Goal: Information Seeking & Learning: Learn about a topic

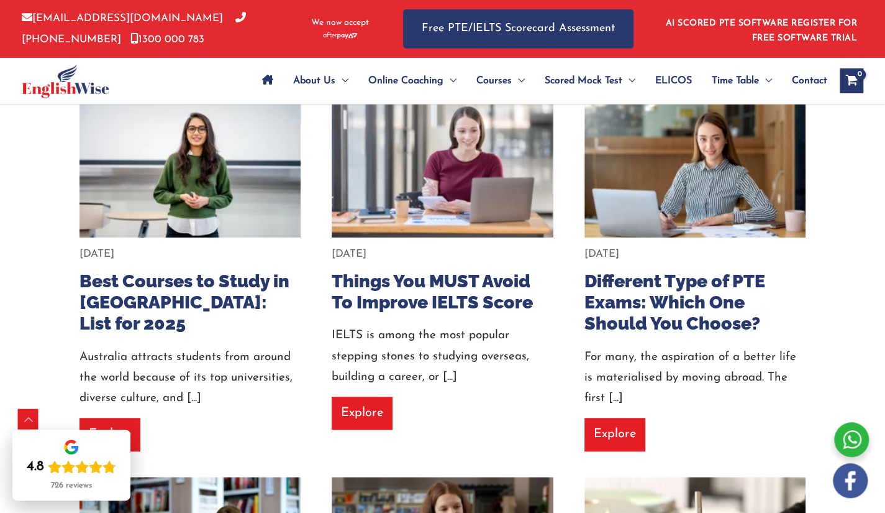
click at [189, 91] on div "About Us Menu Toggle Our Story Testimonials Online Coaching Menu Toggle Online …" at bounding box center [443, 81] width 842 height 46
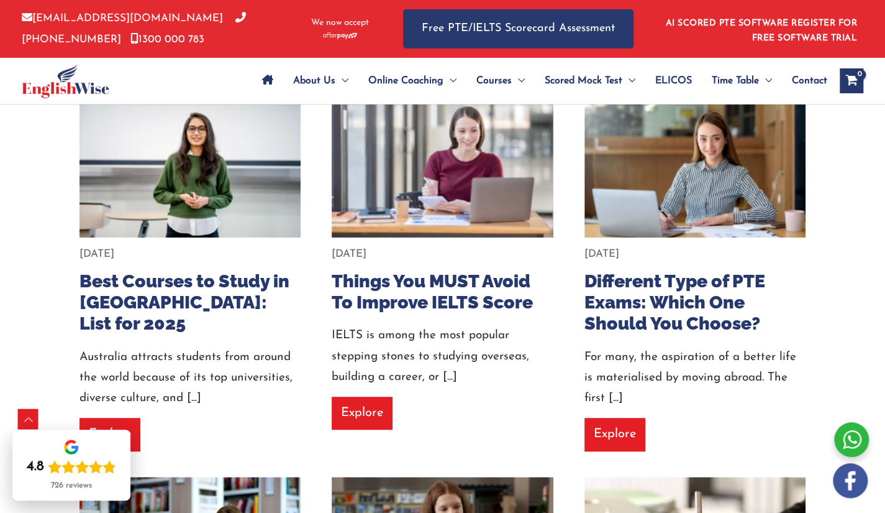
click at [189, 91] on div "About Us Menu Toggle Our Story Testimonials Online Coaching Menu Toggle Online …" at bounding box center [443, 81] width 842 height 46
drag, startPoint x: 185, startPoint y: 76, endPoint x: 177, endPoint y: 83, distance: 10.1
click at [178, 82] on div "About Us Menu Toggle Our Story Testimonials Online Coaching Menu Toggle Online …" at bounding box center [443, 81] width 842 height 46
click at [177, 83] on div at bounding box center [101, 81] width 159 height 46
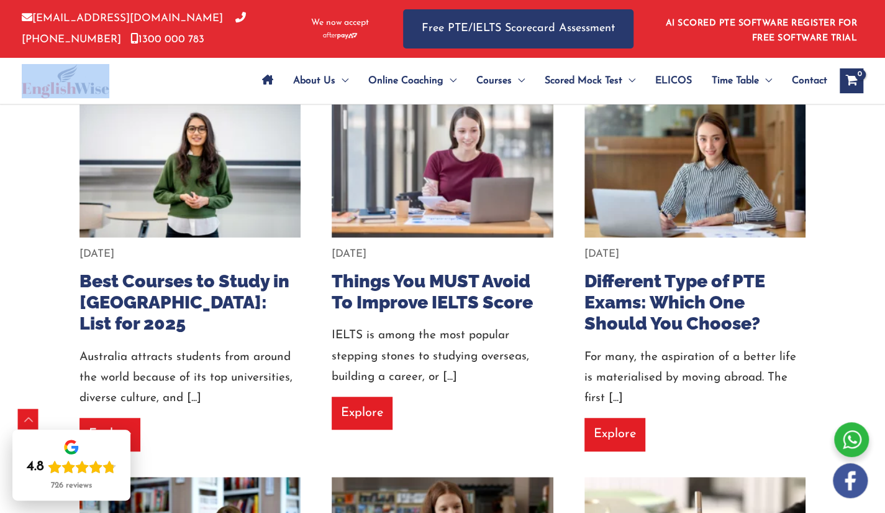
click at [177, 83] on div at bounding box center [101, 81] width 159 height 46
click at [178, 84] on div at bounding box center [101, 81] width 159 height 46
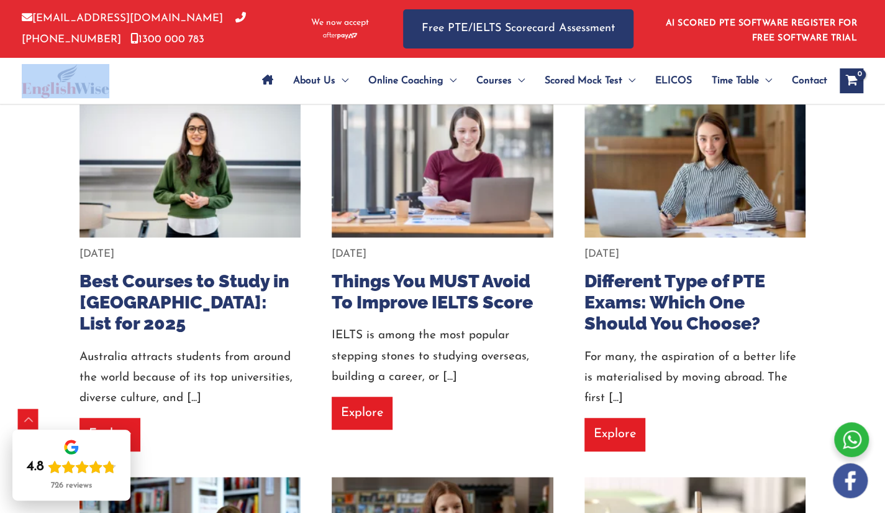
click at [178, 84] on div at bounding box center [101, 81] width 159 height 46
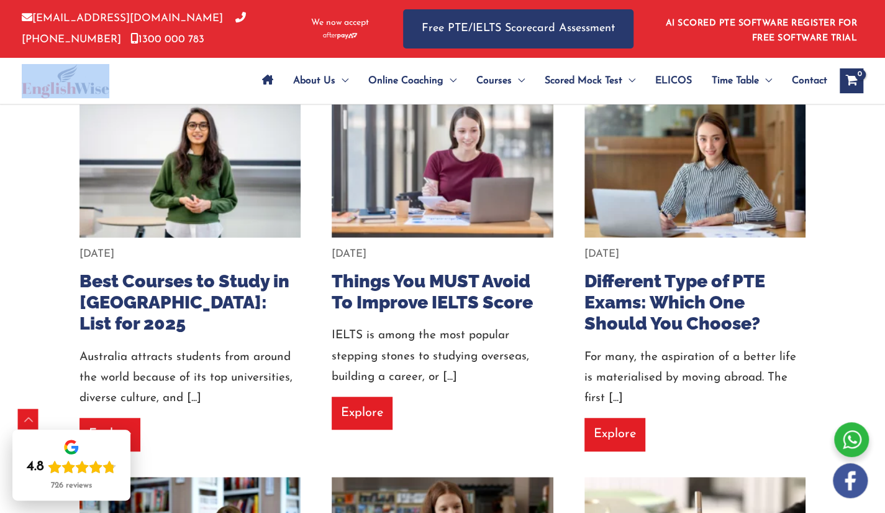
drag, startPoint x: 191, startPoint y: 83, endPoint x: 122, endPoint y: 123, distance: 80.4
click at [193, 83] on div "About Us Menu Toggle Our Story Testimonials Online Coaching Menu Toggle Online …" at bounding box center [528, 81] width 670 height 46
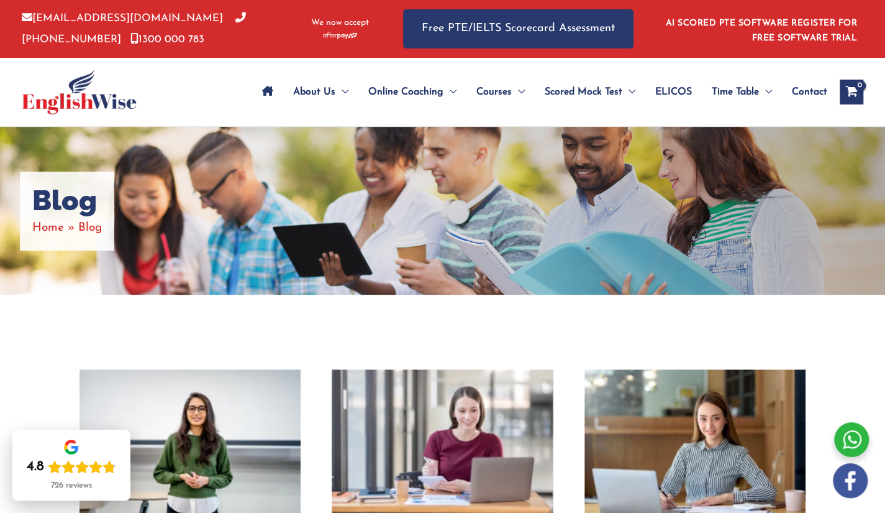
click at [493, 217] on div "Blog Home Blog" at bounding box center [442, 211] width 885 height 168
drag, startPoint x: 493, startPoint y: 217, endPoint x: 546, endPoint y: 243, distance: 58.6
click at [495, 217] on div "Blog Home Blog" at bounding box center [442, 211] width 885 height 168
click at [546, 243] on div "Blog Home Blog" at bounding box center [442, 211] width 885 height 168
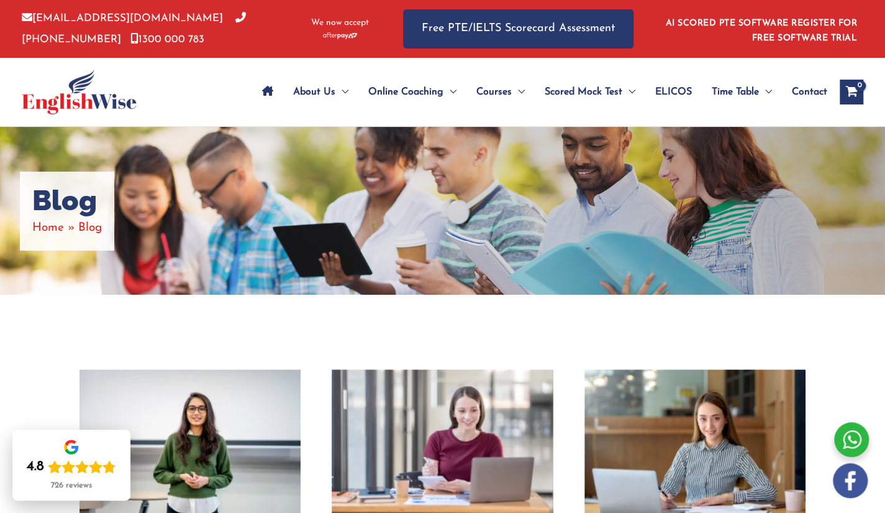
drag, startPoint x: 546, startPoint y: 243, endPoint x: 565, endPoint y: 250, distance: 20.1
click at [557, 248] on div "Blog Home Blog" at bounding box center [442, 211] width 885 height 168
click at [568, 250] on div "Blog Home Blog" at bounding box center [442, 211] width 885 height 168
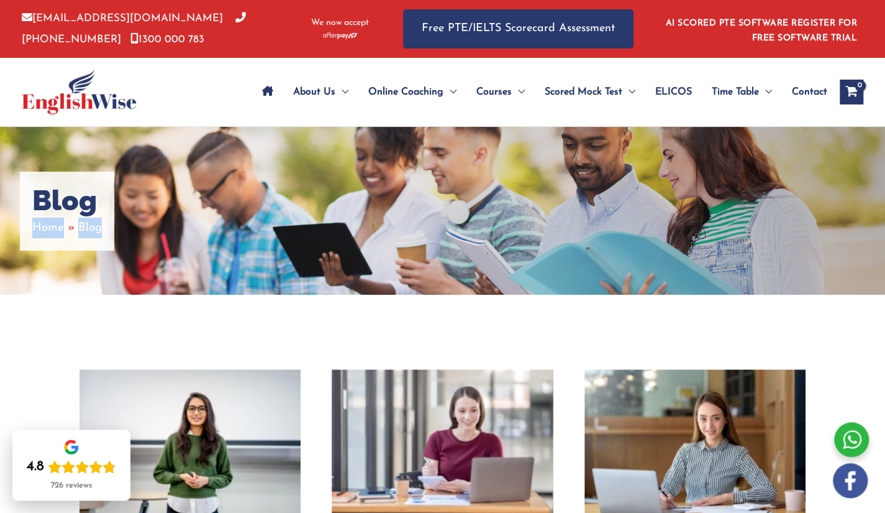
click at [568, 250] on div "Blog Home Blog" at bounding box center [442, 211] width 885 height 168
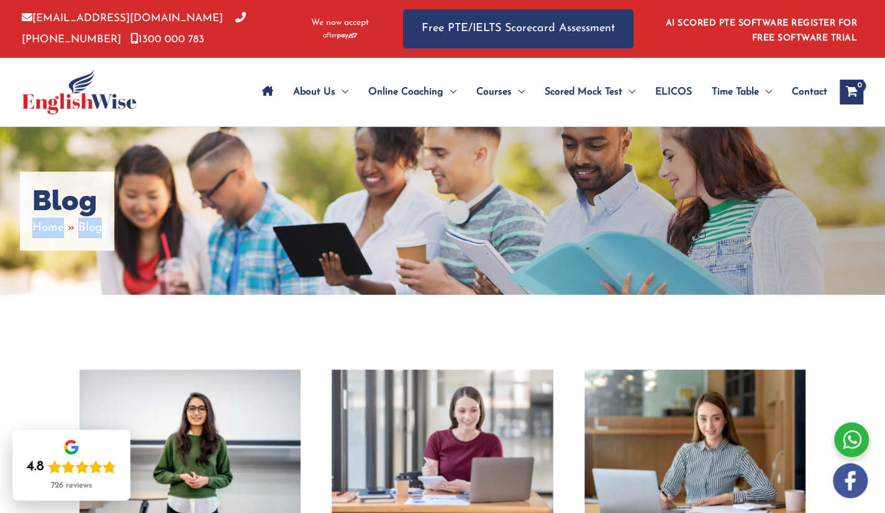
click at [801, 244] on div "Blog Home Blog" at bounding box center [442, 211] width 885 height 168
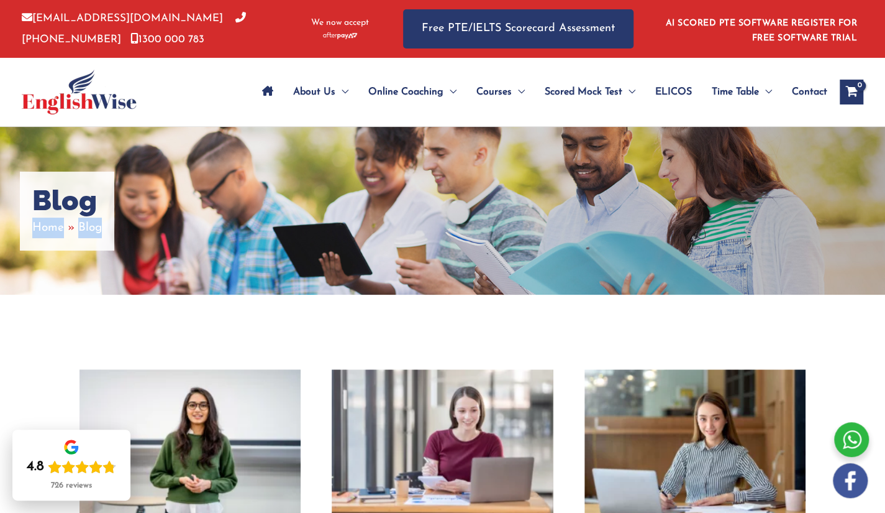
click at [188, 402] on img at bounding box center [190, 443] width 244 height 163
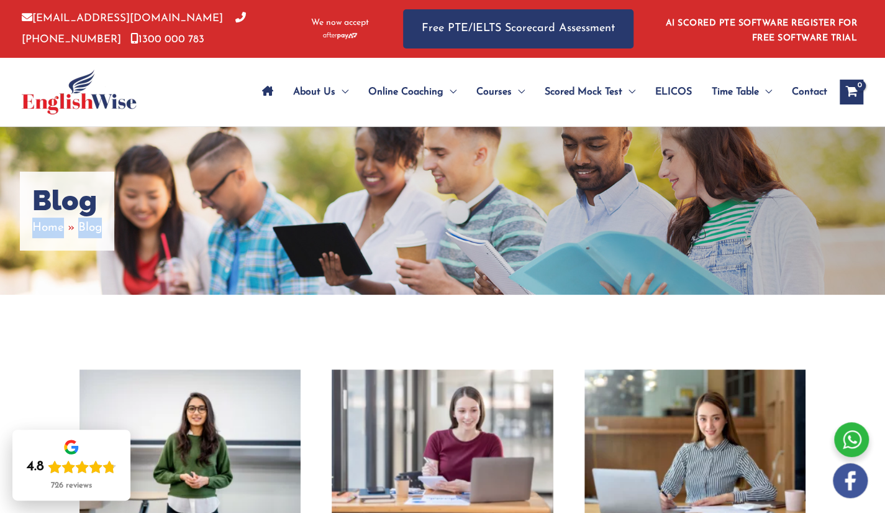
click at [450, 196] on div "Blog Home Blog" at bounding box center [442, 211] width 885 height 168
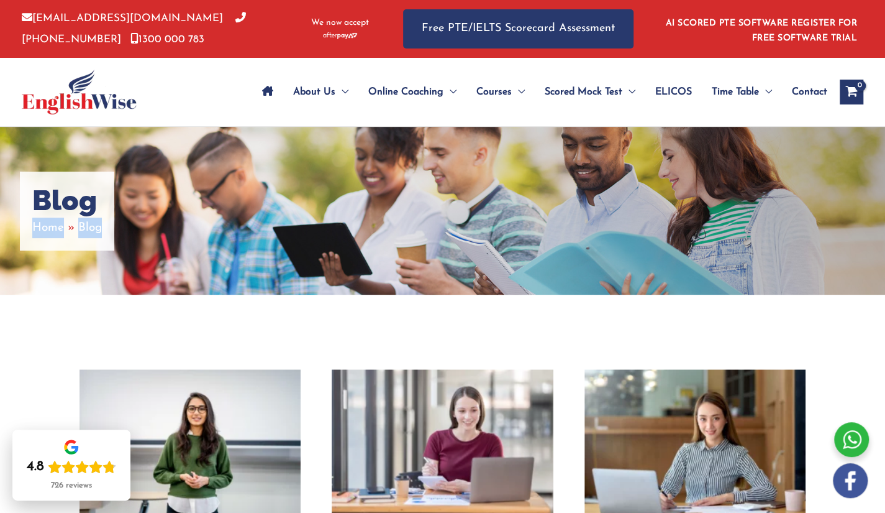
click at [450, 196] on div "Blog Home Blog" at bounding box center [442, 211] width 885 height 168
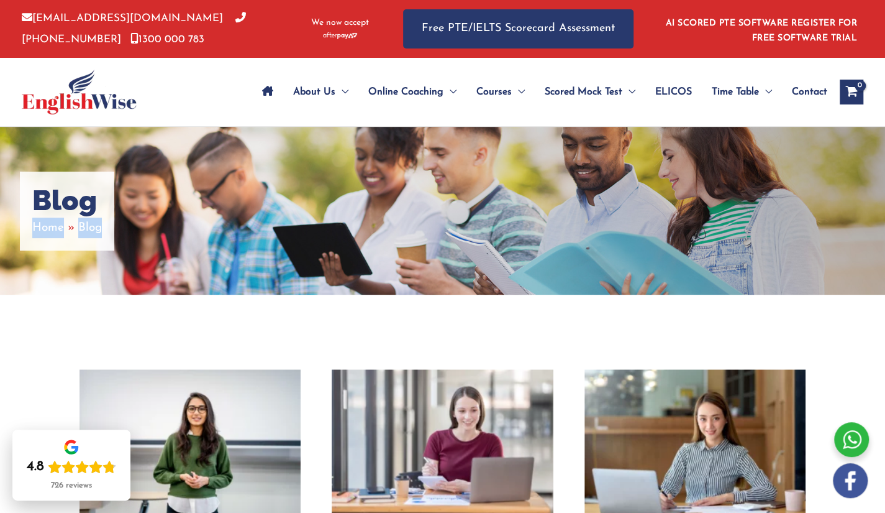
click at [450, 196] on div "Blog Home Blog" at bounding box center [442, 211] width 885 height 168
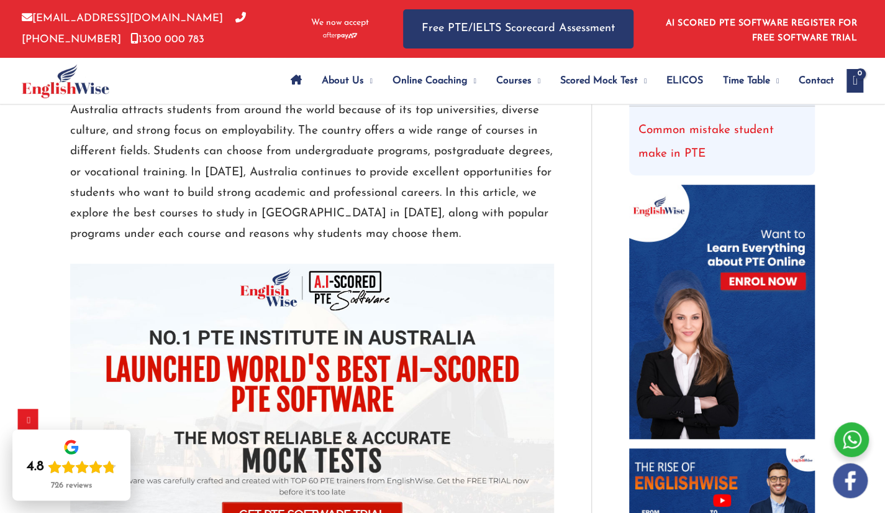
scroll to position [897, 0]
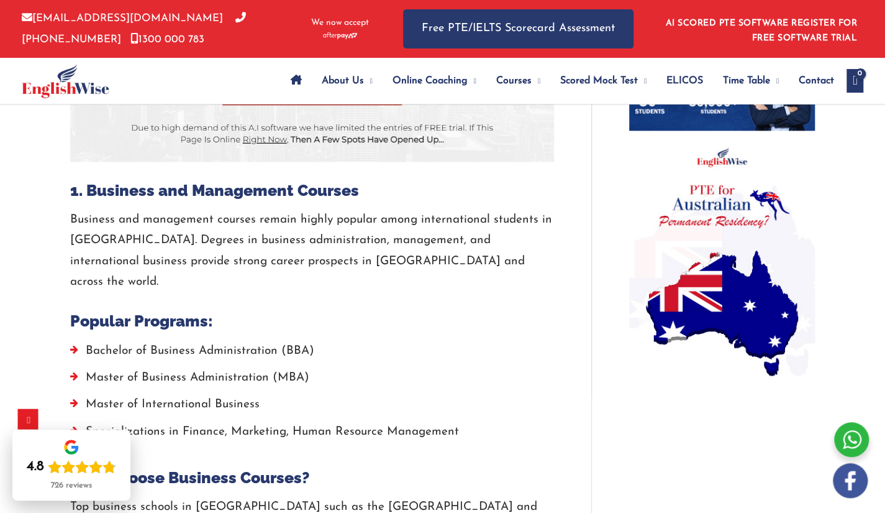
click at [424, 221] on p "Business and management courses remain highly popular among international stude…" at bounding box center [312, 250] width 484 height 83
click at [379, 41] on div at bounding box center [381, 29] width 6 height 58
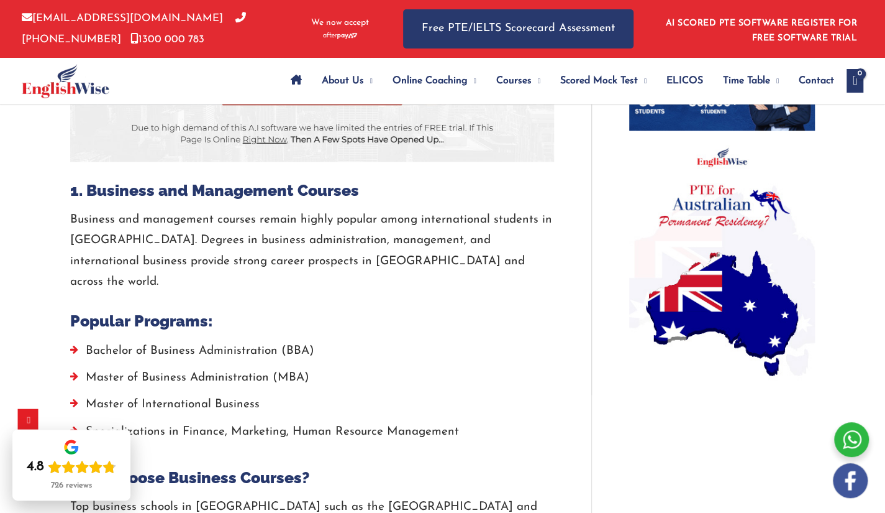
click at [379, 41] on div at bounding box center [381, 29] width 6 height 58
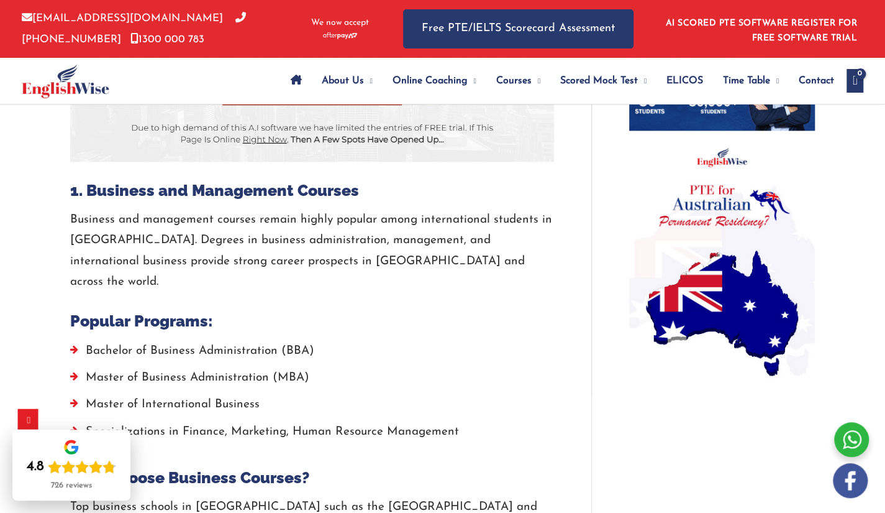
click at [379, 41] on div at bounding box center [381, 29] width 6 height 58
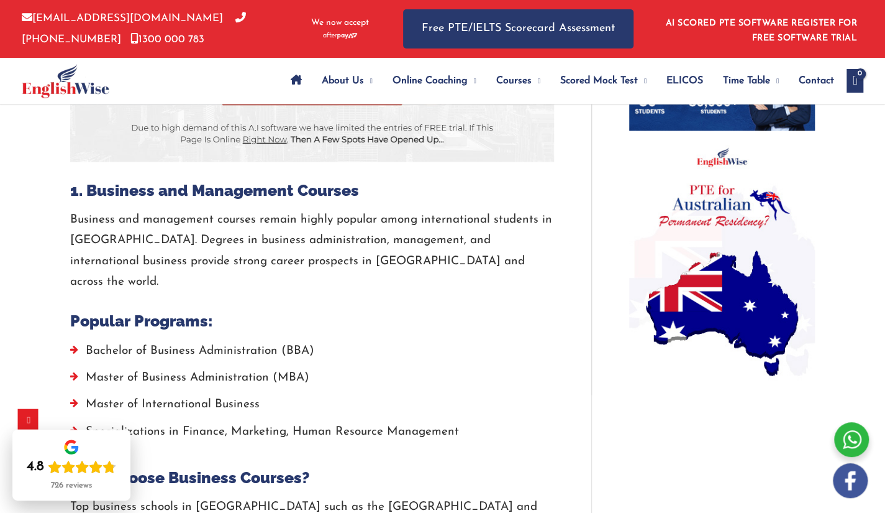
click at [379, 41] on div at bounding box center [381, 29] width 6 height 58
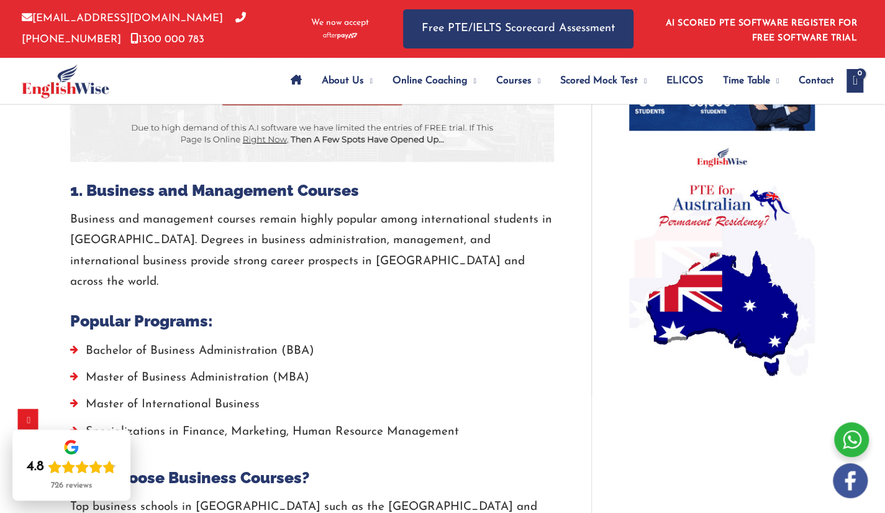
click at [379, 41] on div at bounding box center [381, 29] width 6 height 58
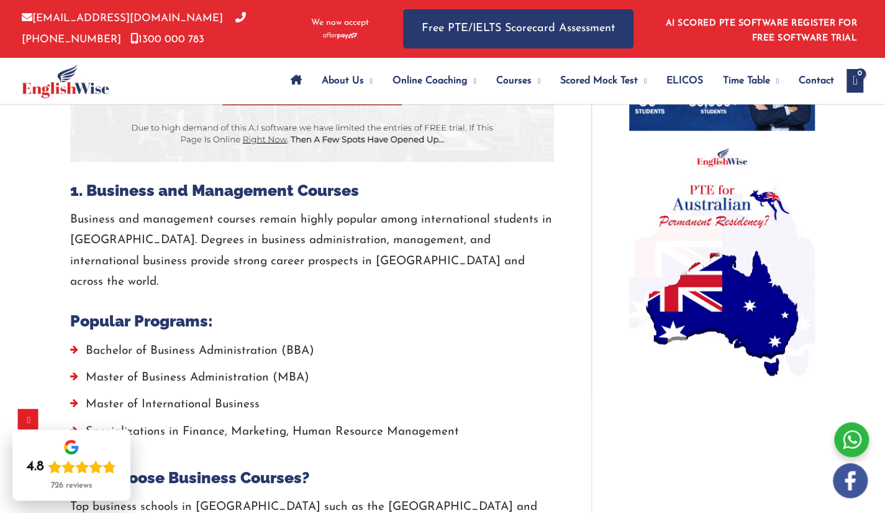
click at [379, 41] on div at bounding box center [381, 29] width 6 height 58
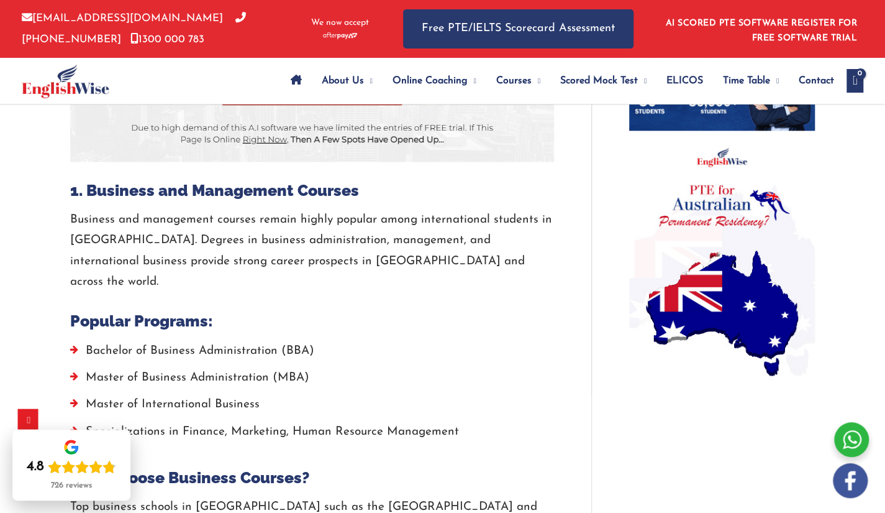
click at [379, 41] on div at bounding box center [381, 29] width 6 height 58
click at [380, 42] on div at bounding box center [381, 29] width 6 height 58
drag, startPoint x: 382, startPoint y: 43, endPoint x: 358, endPoint y: 139, distance: 98.5
click at [358, 139] on img at bounding box center [312, 2] width 484 height 320
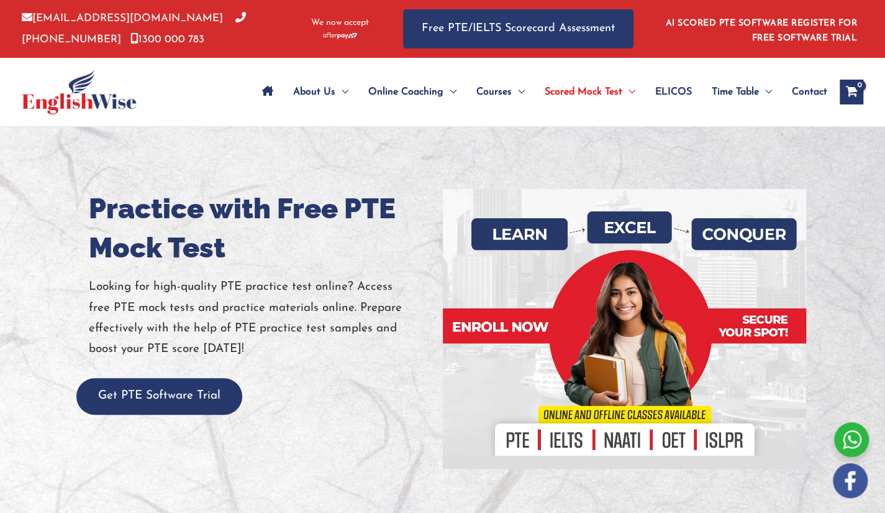
click at [579, 264] on div at bounding box center [624, 329] width 345 height 280
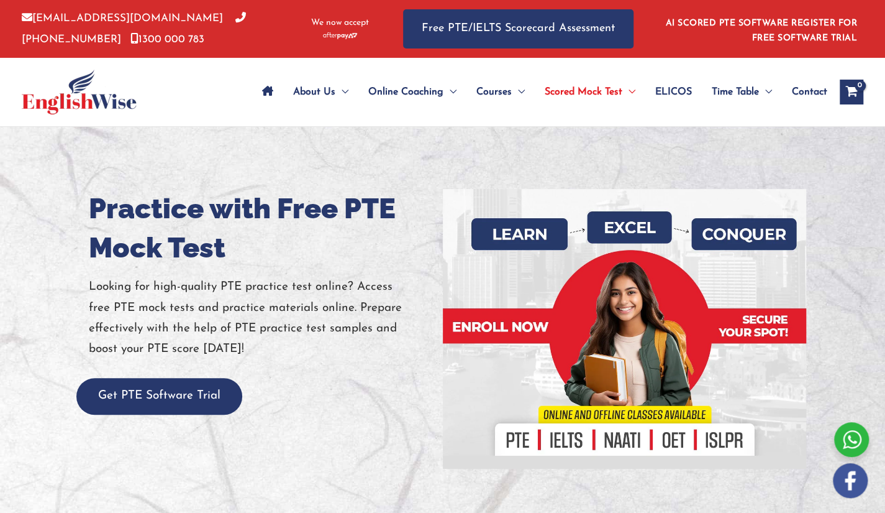
click at [579, 264] on div at bounding box center [624, 329] width 345 height 280
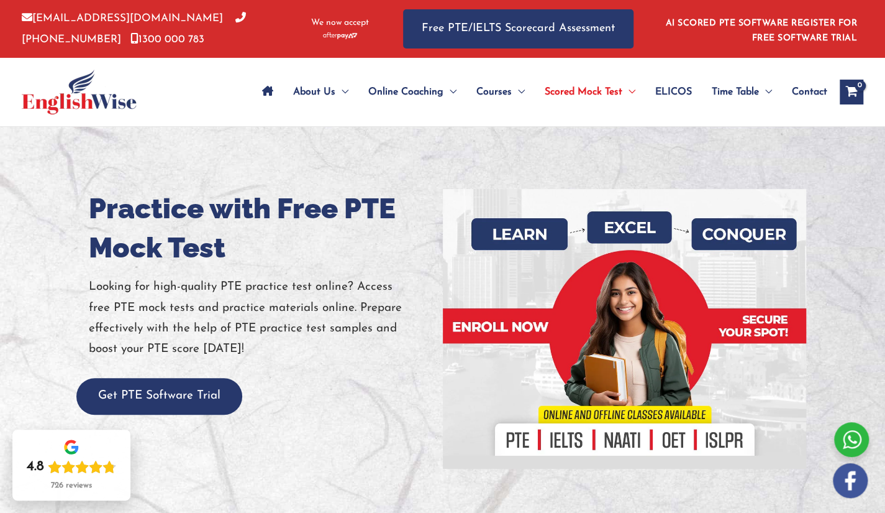
click at [579, 264] on div at bounding box center [624, 329] width 345 height 280
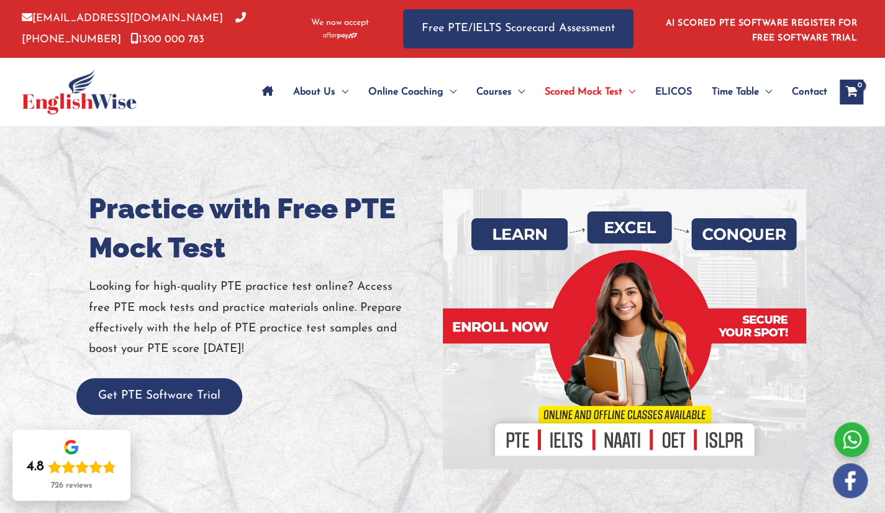
click at [579, 264] on div at bounding box center [624, 329] width 345 height 280
click at [686, 260] on div at bounding box center [624, 329] width 345 height 280
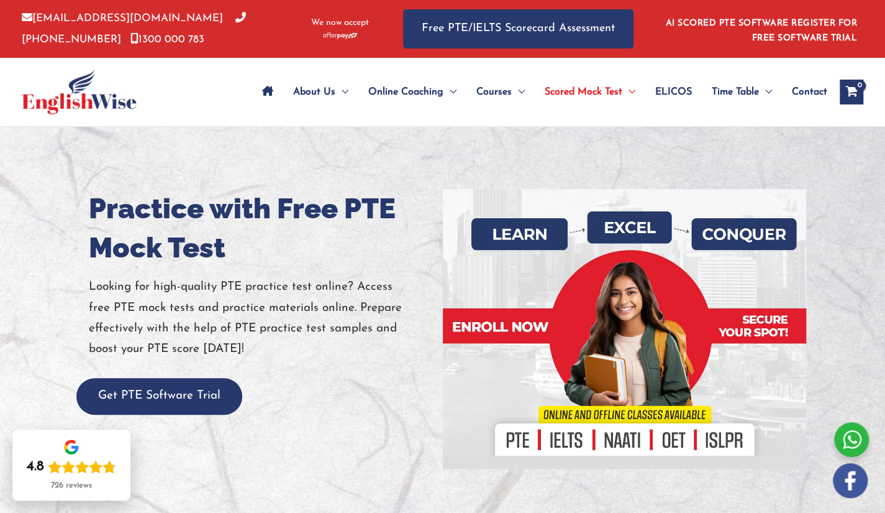
click at [686, 260] on div at bounding box center [624, 329] width 345 height 280
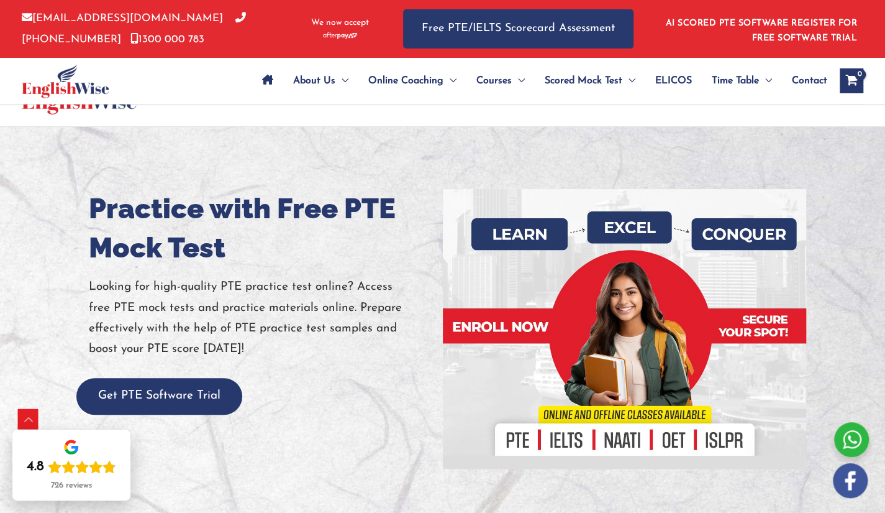
scroll to position [897, 0]
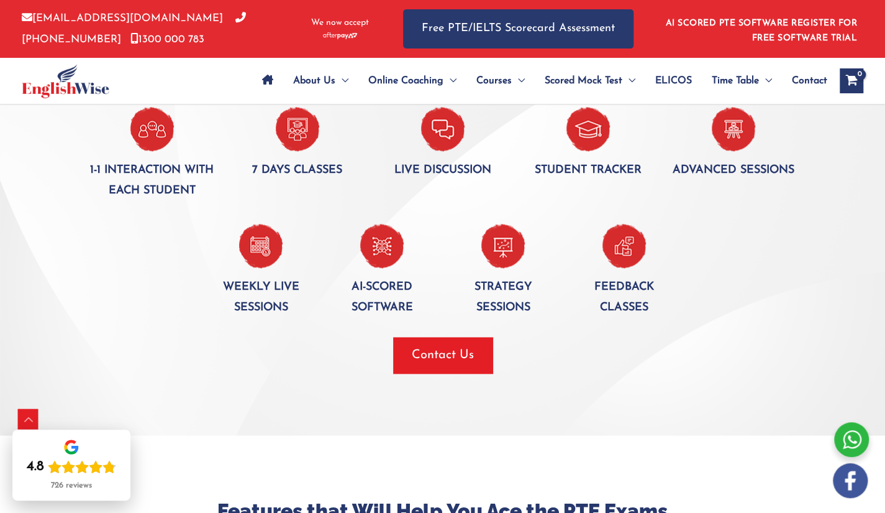
click at [545, 334] on div at bounding box center [443, 327] width 727 height 19
click at [551, 349] on div "Contact Us" at bounding box center [443, 355] width 727 height 36
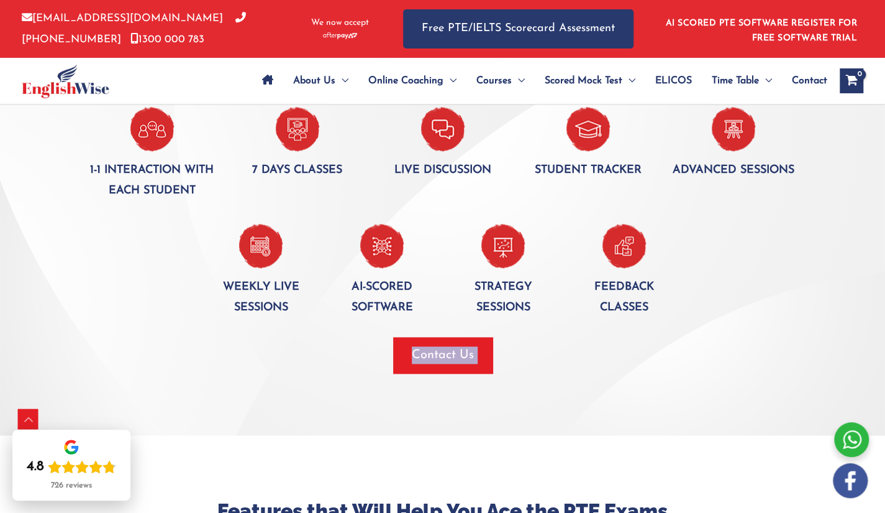
click at [551, 349] on div "Contact Us" at bounding box center [443, 355] width 727 height 36
click at [568, 398] on div at bounding box center [442, 191] width 885 height 488
click at [199, 49] on p "info@englishwise.com.au 02-8628-7293 1300 000 783" at bounding box center [158, 29] width 273 height 42
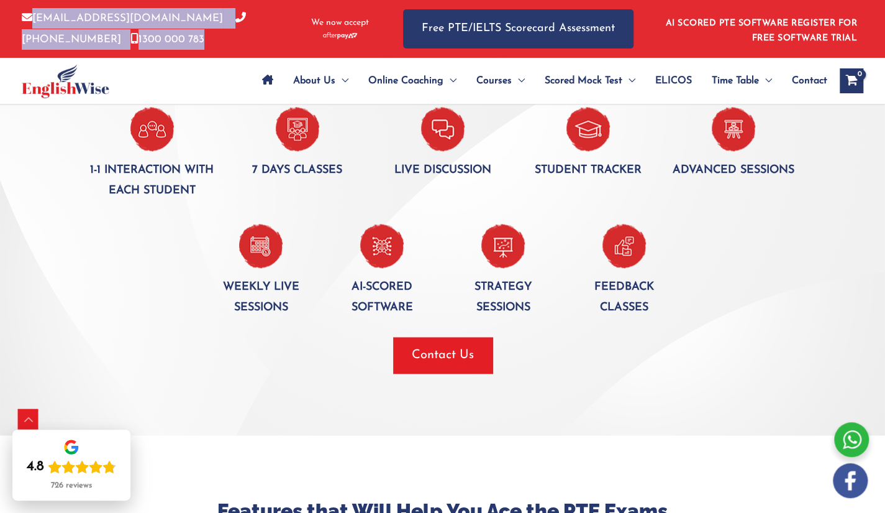
click at [199, 49] on p "info@englishwise.com.au 02-8628-7293 1300 000 783" at bounding box center [158, 29] width 273 height 42
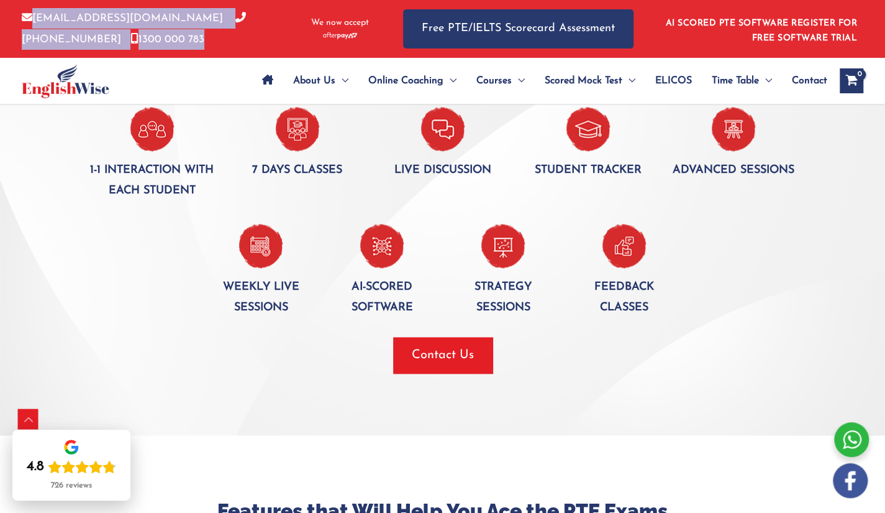
click at [199, 49] on p "info@englishwise.com.au 02-8628-7293 1300 000 783" at bounding box center [158, 29] width 273 height 42
click at [86, 28] on p "info@englishwise.com.au 02-8628-7293 1300 000 783" at bounding box center [158, 29] width 273 height 42
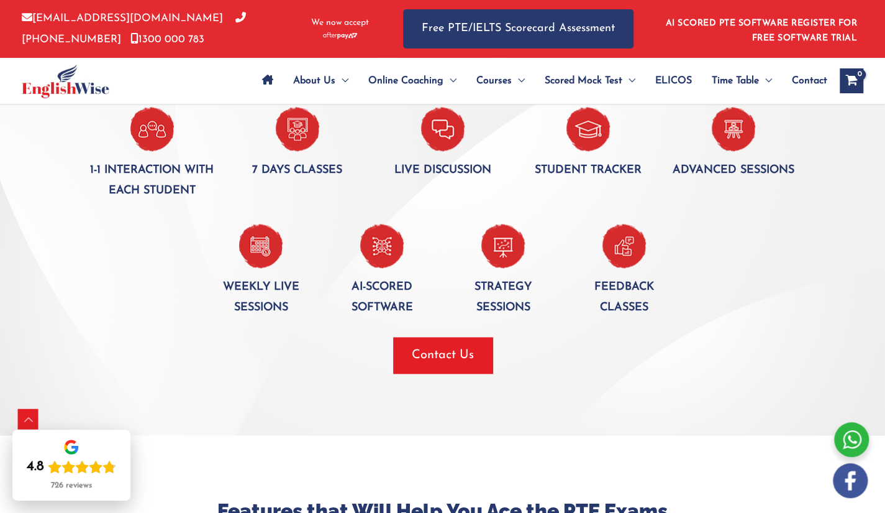
click at [151, 35] on p "info@englishwise.com.au 02-8628-7293 1300 000 783" at bounding box center [158, 29] width 273 height 42
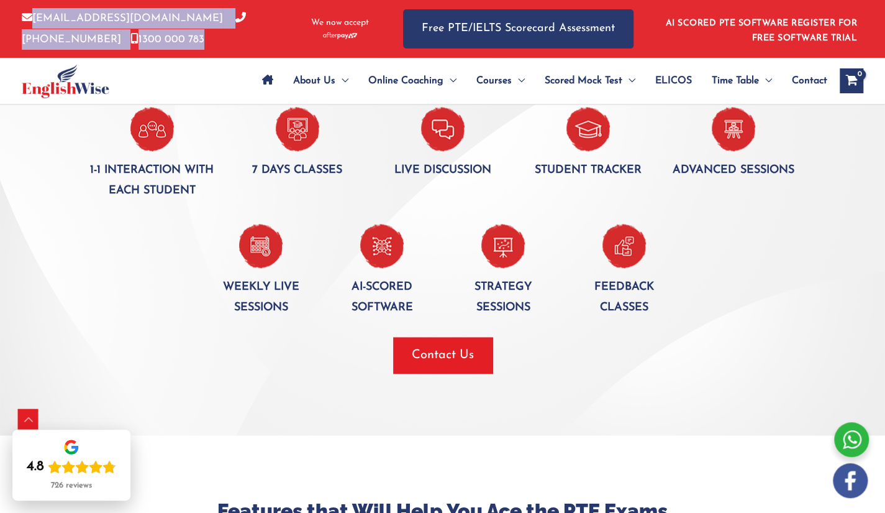
click at [151, 35] on p "info@englishwise.com.au 02-8628-7293 1300 000 783" at bounding box center [158, 29] width 273 height 42
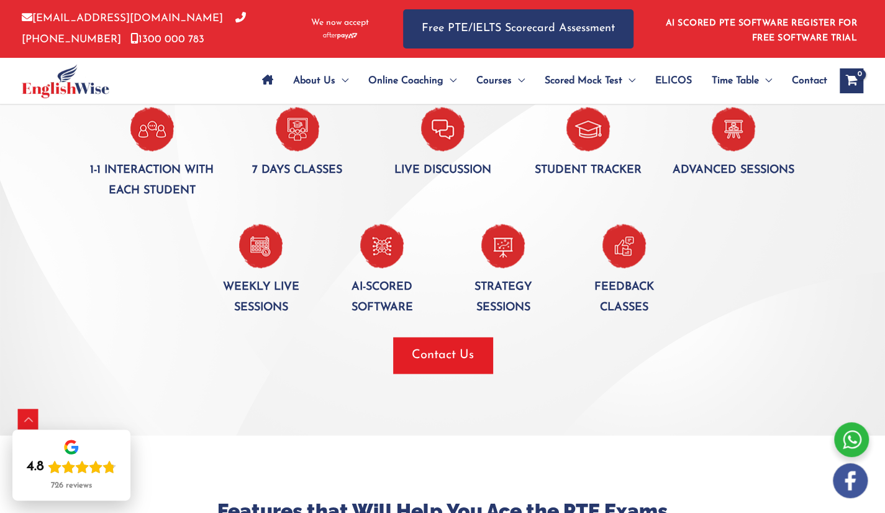
drag, startPoint x: 726, startPoint y: 276, endPoint x: 719, endPoint y: 269, distance: 10.1
click at [726, 276] on div at bounding box center [745, 271] width 121 height 95
